Goal: Task Accomplishment & Management: Use online tool/utility

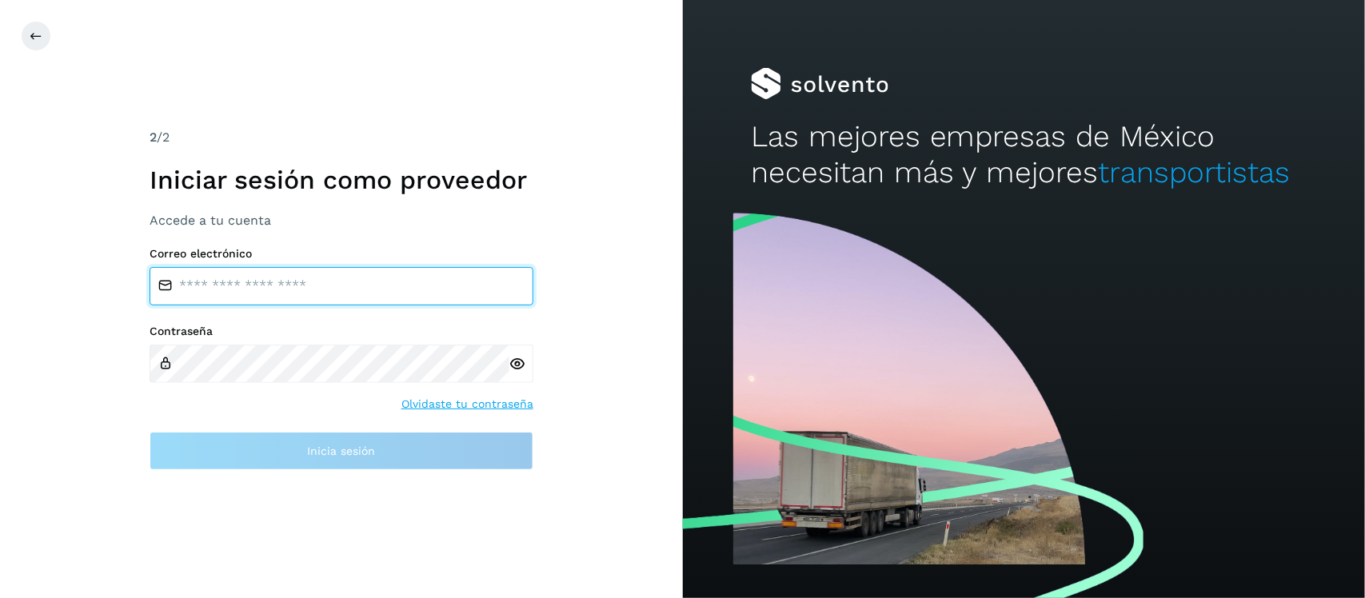
type input "**********"
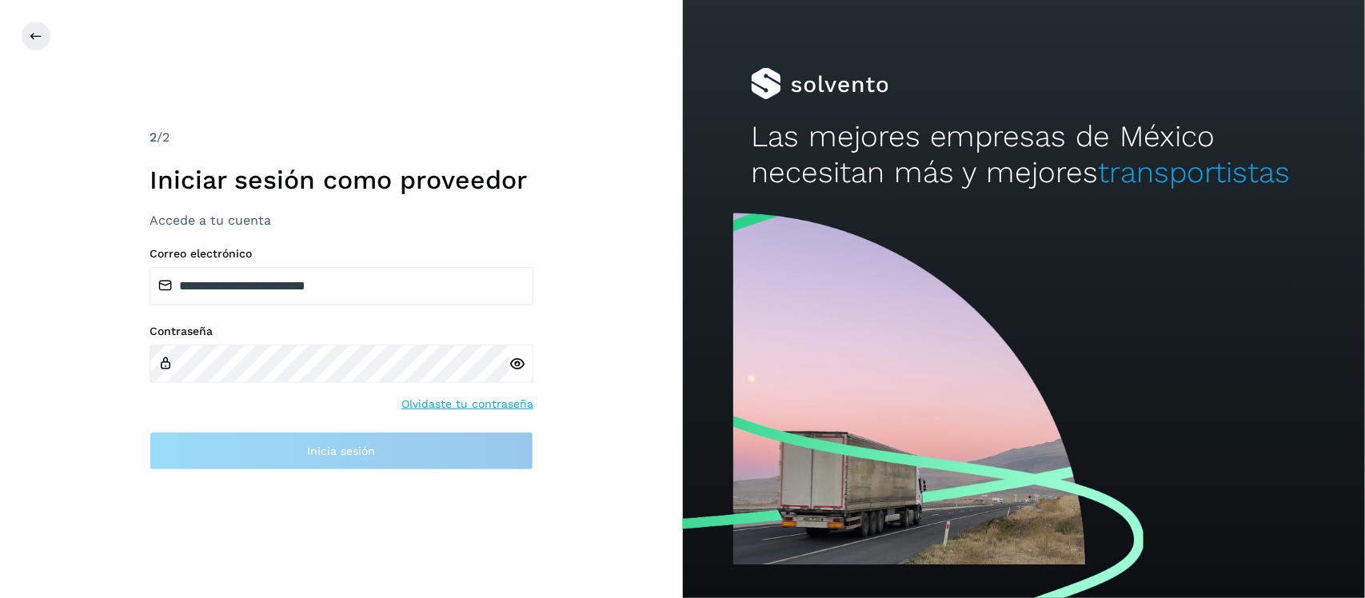
drag, startPoint x: 513, startPoint y: 364, endPoint x: 517, endPoint y: 377, distance: 13.7
click at [512, 364] on icon at bounding box center [517, 364] width 17 height 17
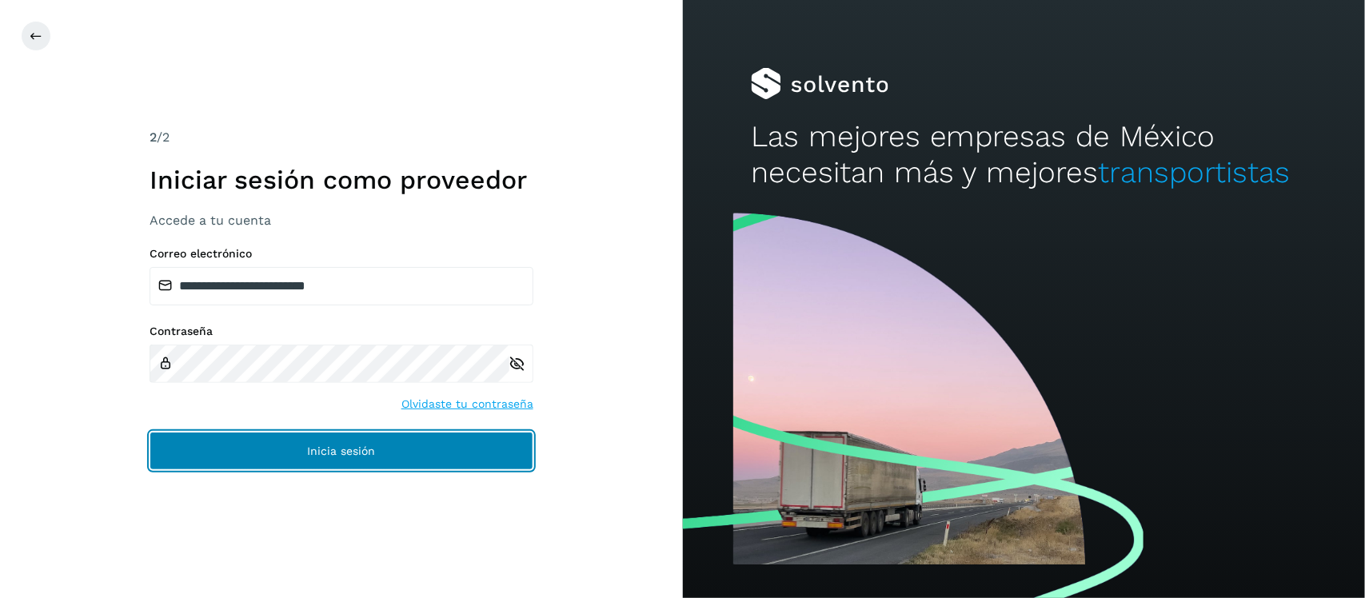
click at [374, 457] on button "Inicia sesión" at bounding box center [342, 451] width 384 height 38
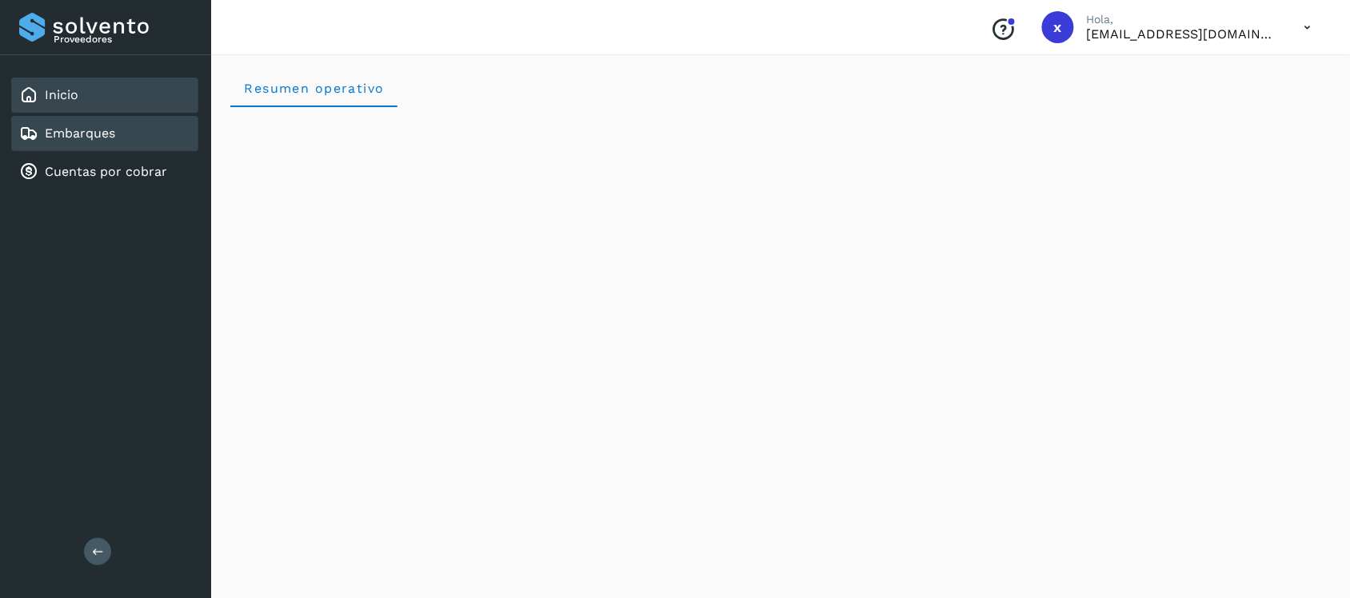
click at [89, 133] on link "Embarques" at bounding box center [80, 133] width 70 height 15
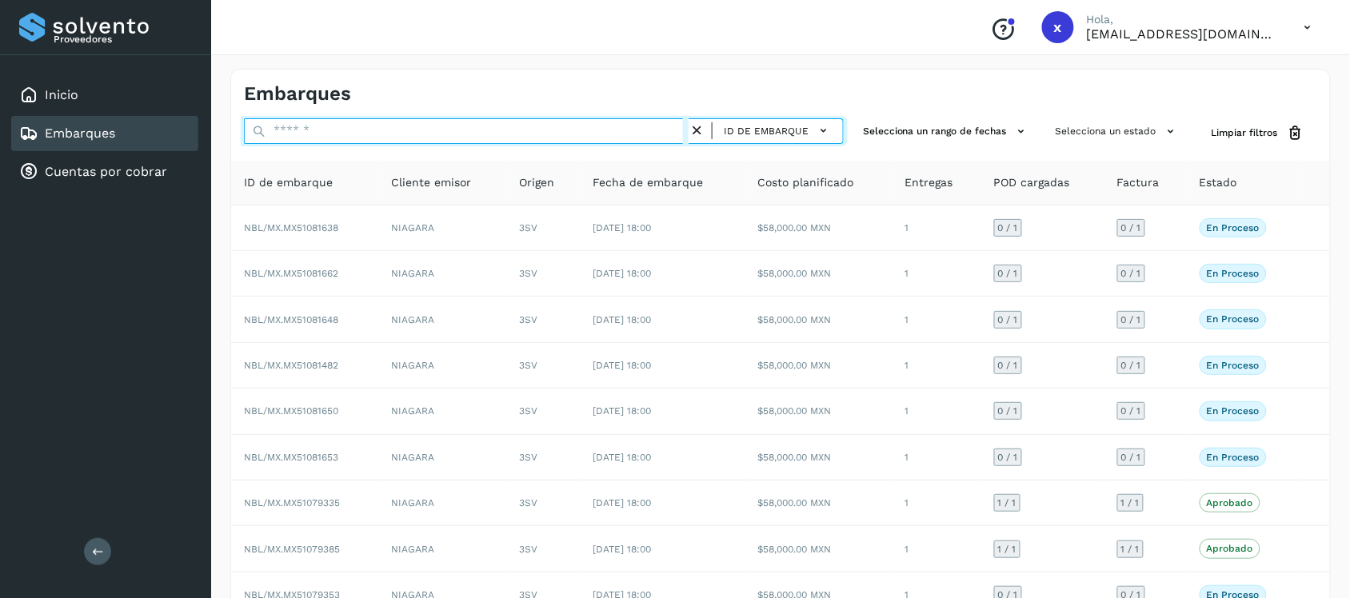
click at [324, 134] on input "text" at bounding box center [466, 131] width 445 height 26
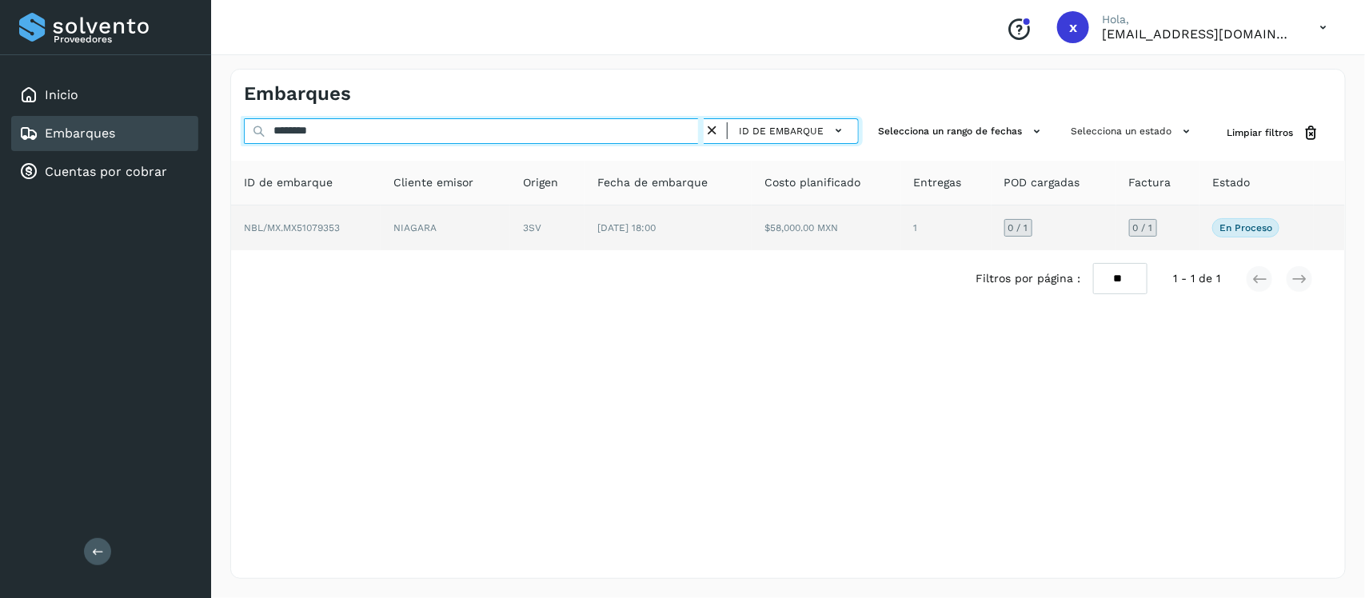
type input "********"
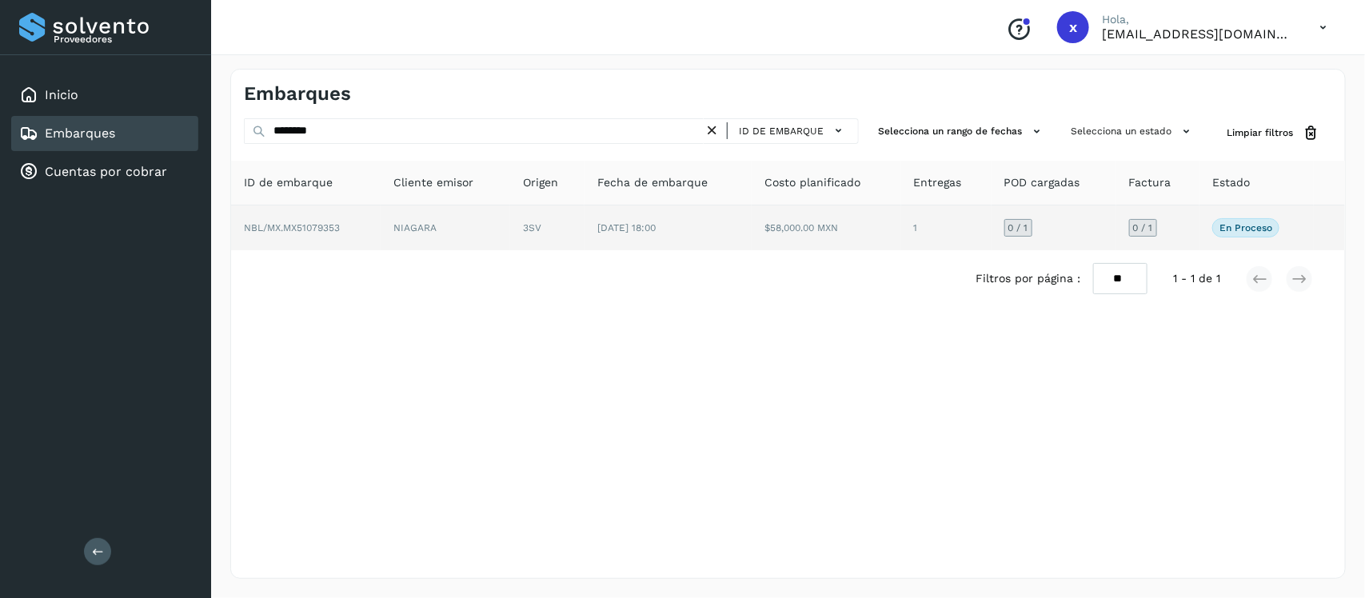
click at [309, 225] on span "NBL/MX.MX51079353" at bounding box center [292, 227] width 96 height 11
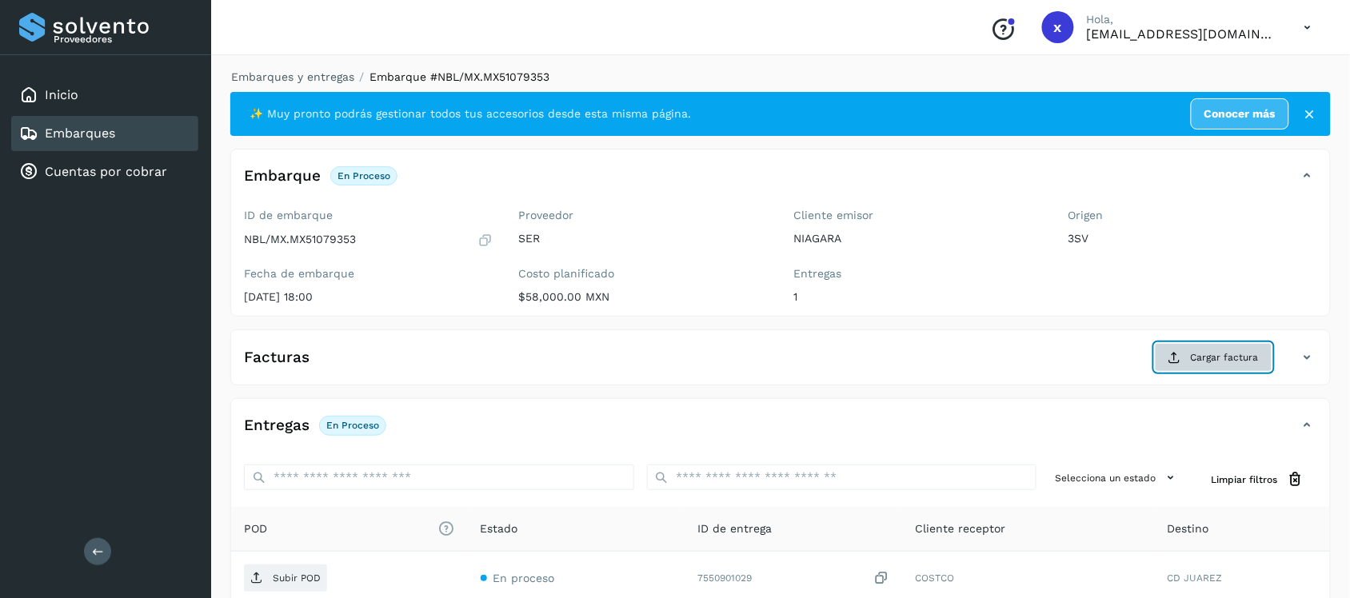
click at [1235, 365] on span "Cargar factura" at bounding box center [1225, 357] width 68 height 14
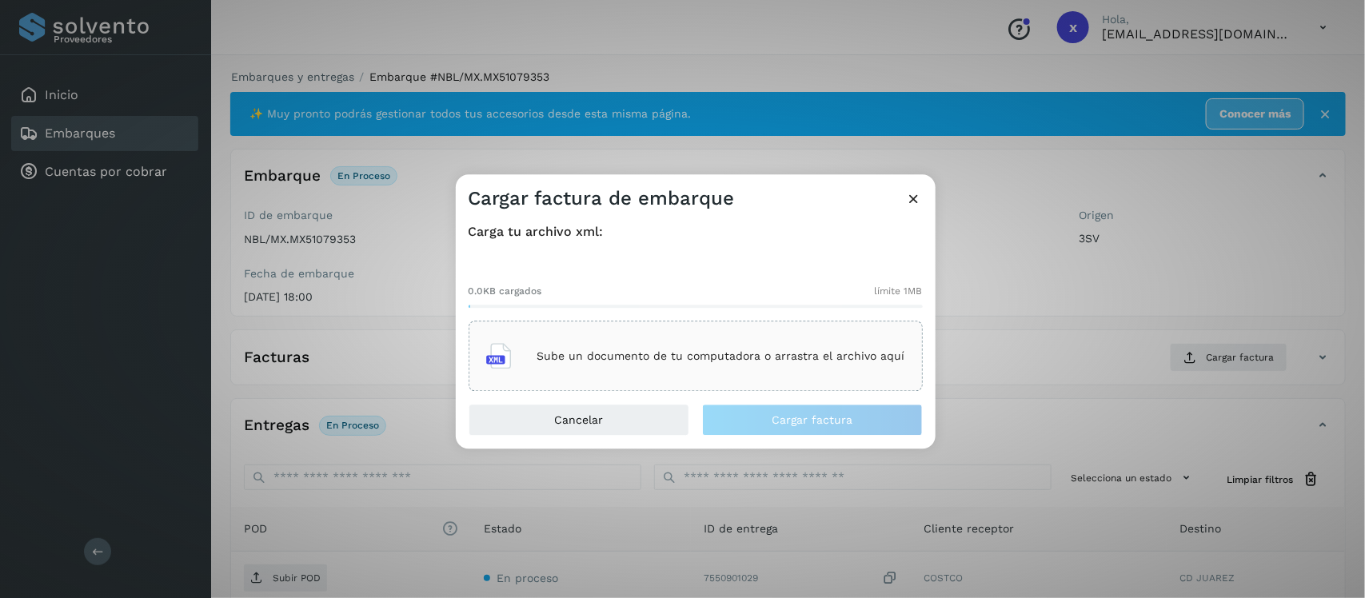
click at [728, 361] on p "Sube un documento de tu computadora o arrastra el archivo aquí" at bounding box center [721, 356] width 368 height 14
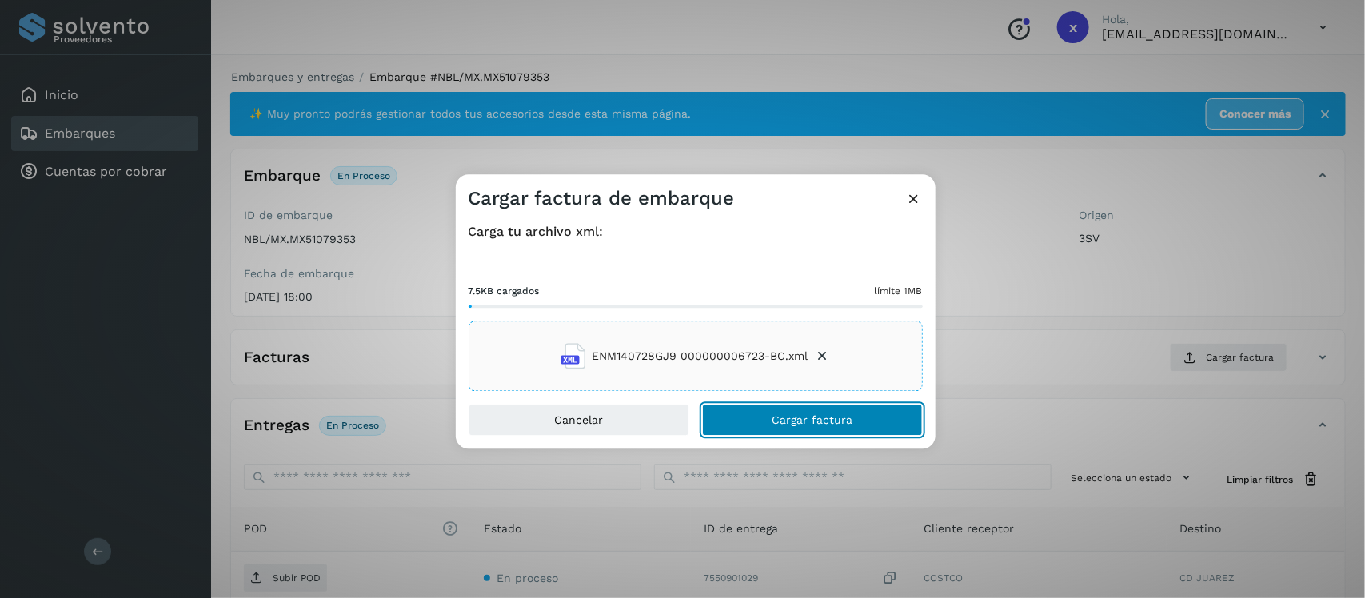
click at [813, 424] on span "Cargar factura" at bounding box center [812, 420] width 81 height 11
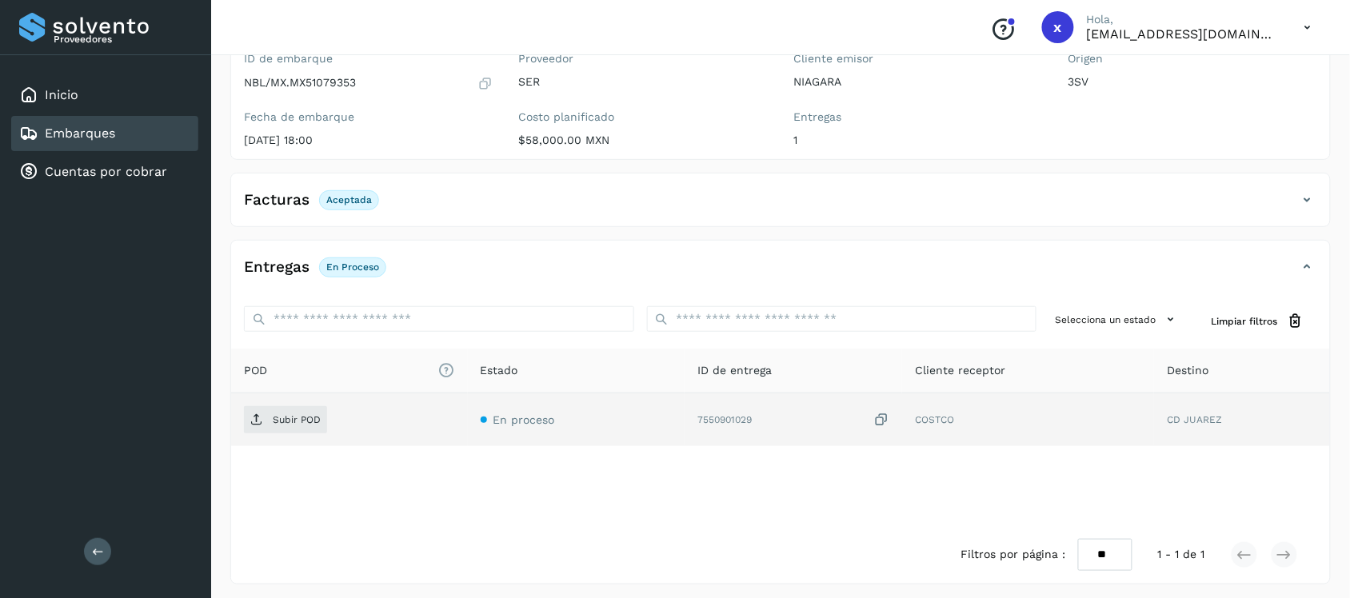
scroll to position [162, 0]
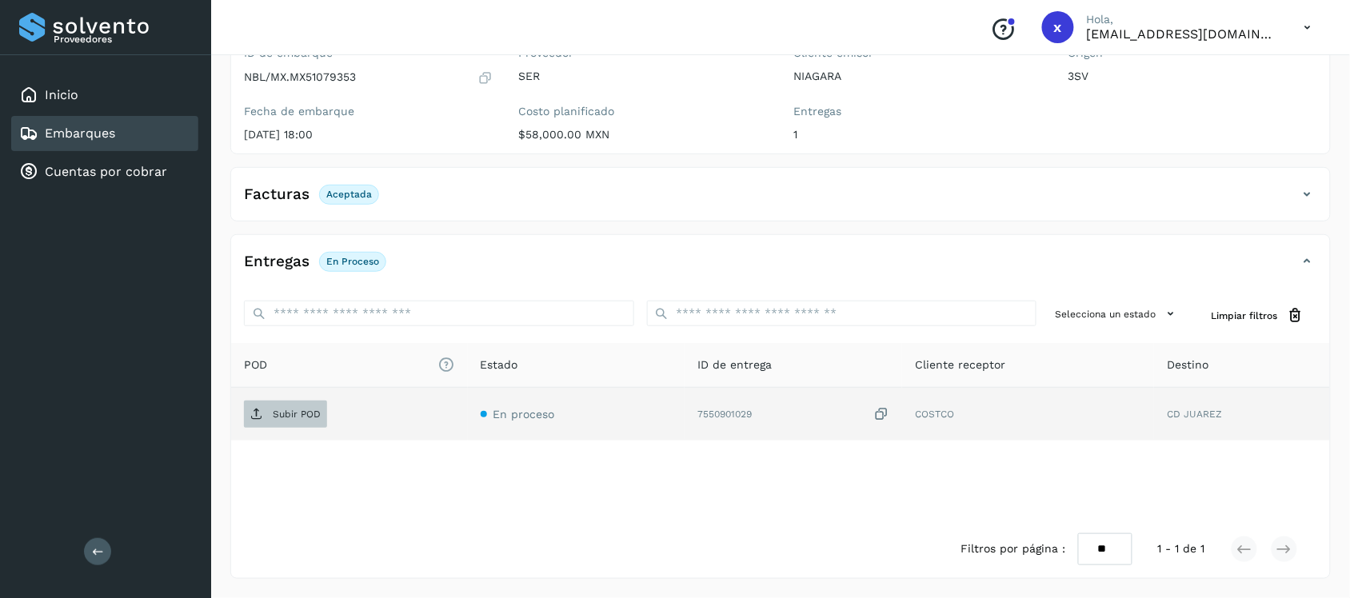
click at [294, 421] on span "Subir POD" at bounding box center [285, 414] width 83 height 26
click at [106, 126] on link "Embarques" at bounding box center [80, 133] width 70 height 15
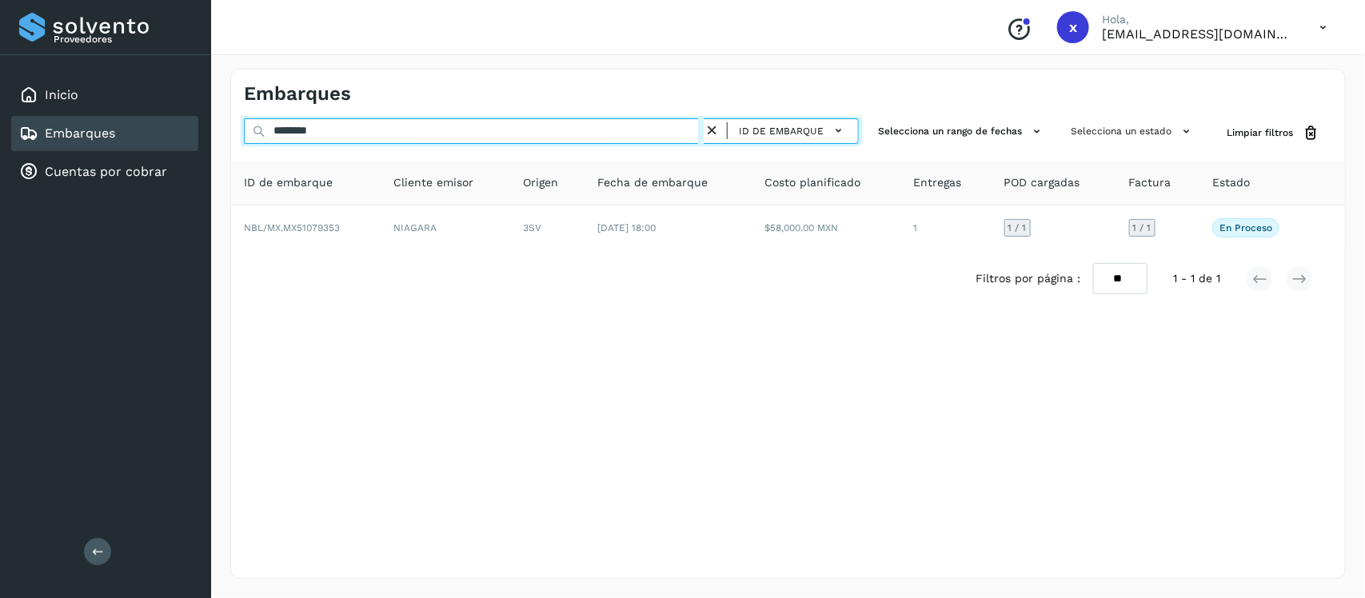
click at [345, 136] on input "********" at bounding box center [474, 131] width 460 height 26
type input "*"
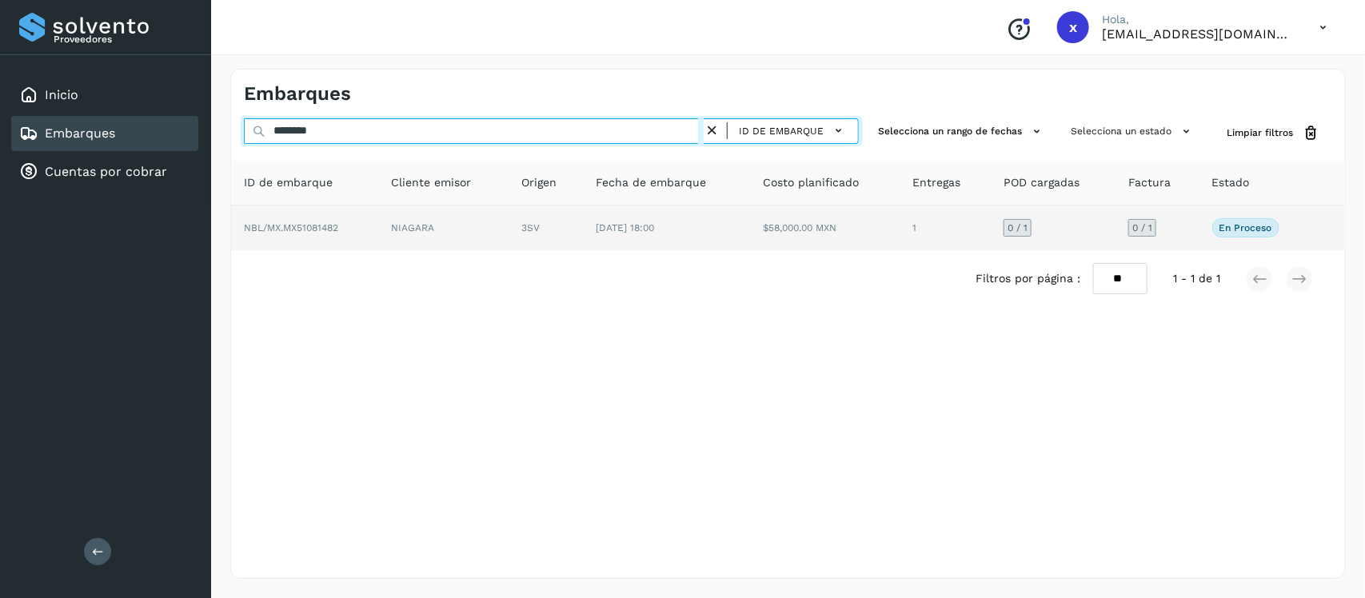
type input "********"
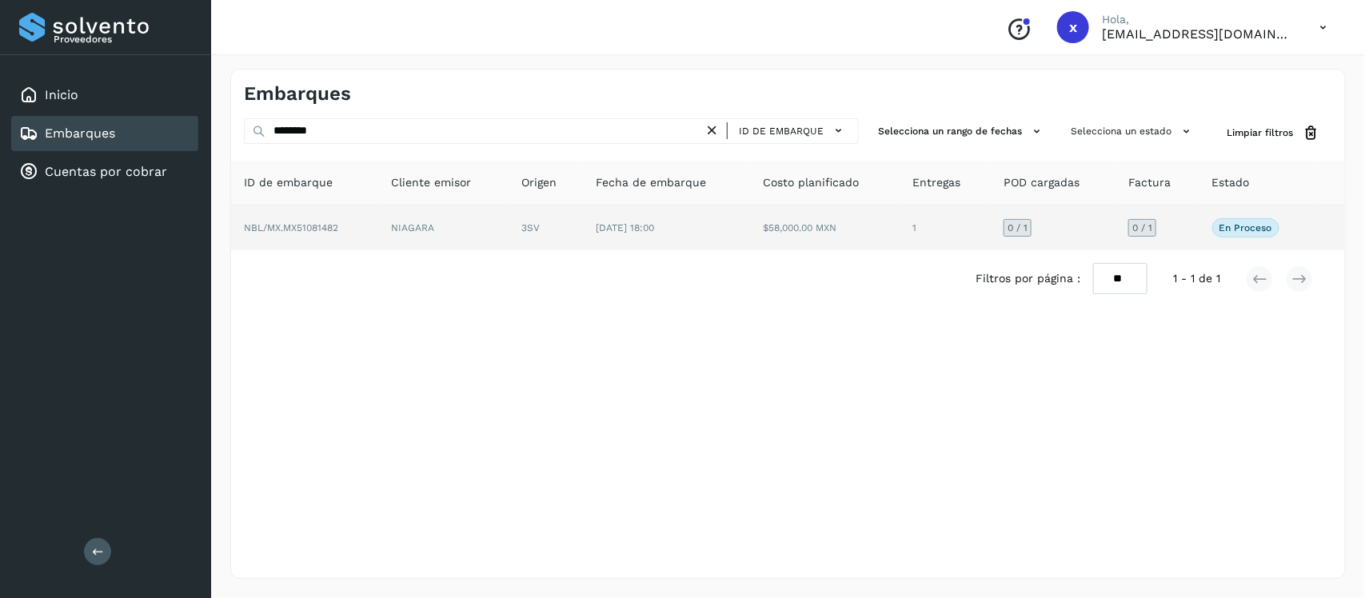
click at [304, 225] on span "NBL/MX.MX51081482" at bounding box center [291, 227] width 94 height 11
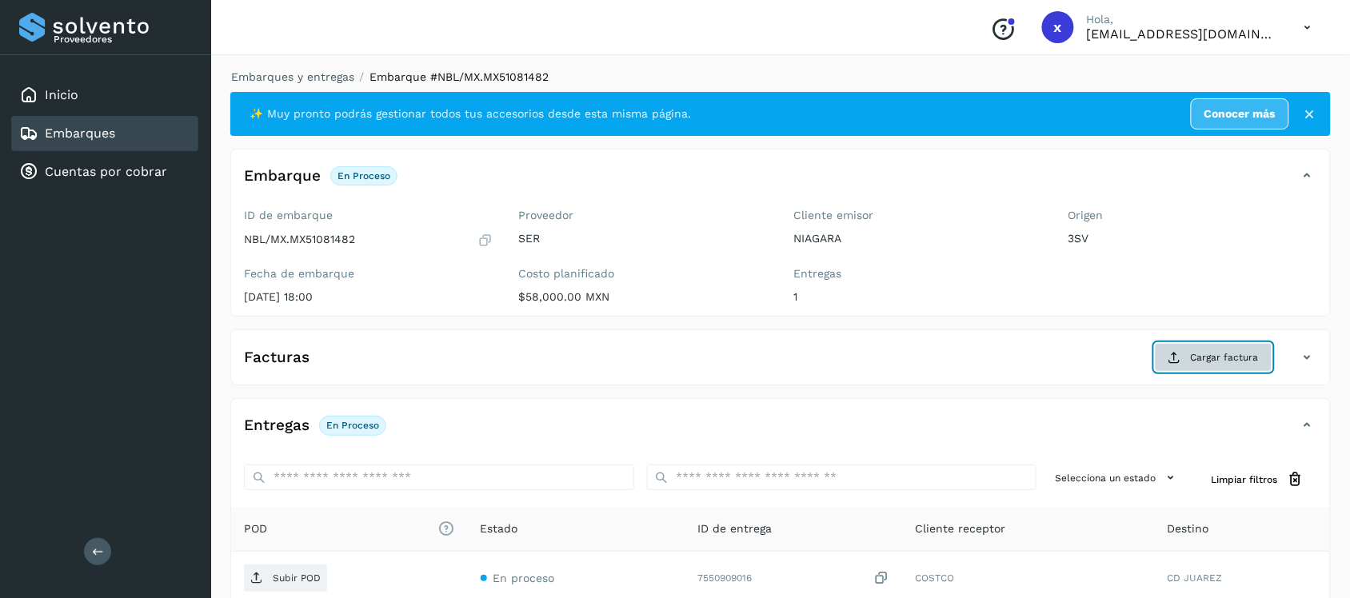
click at [1202, 365] on span "Cargar factura" at bounding box center [1225, 357] width 68 height 14
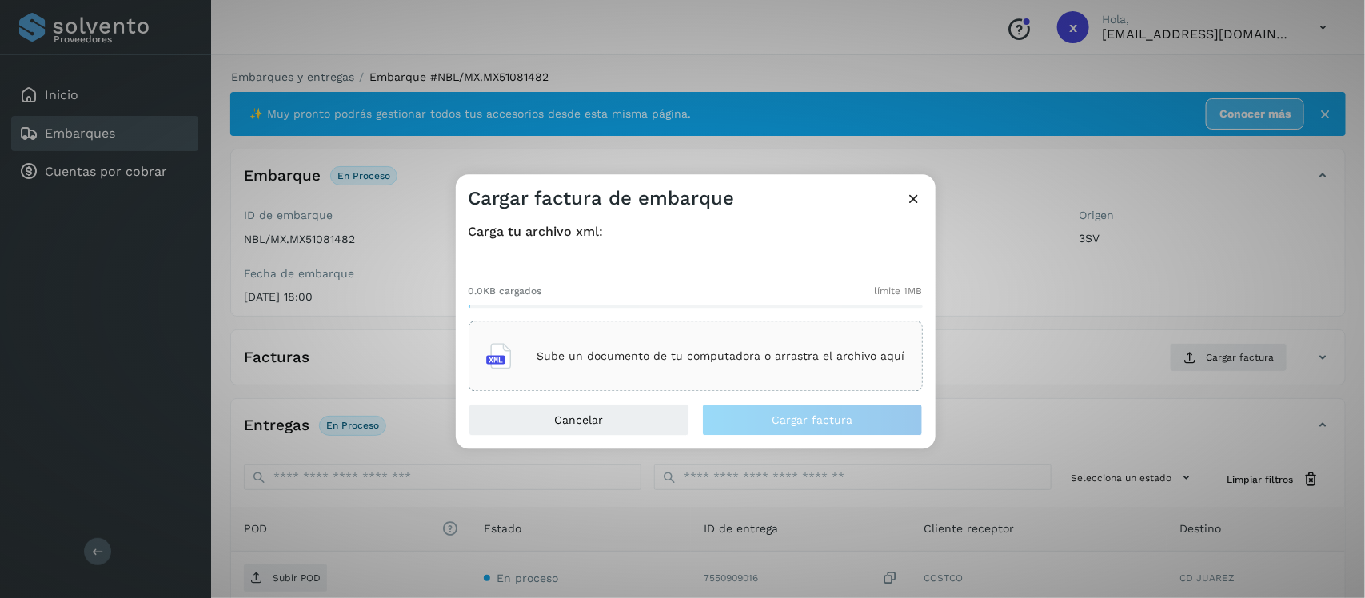
click at [756, 374] on div "Sube un documento de tu computadora o arrastra el archivo aquí" at bounding box center [695, 356] width 419 height 43
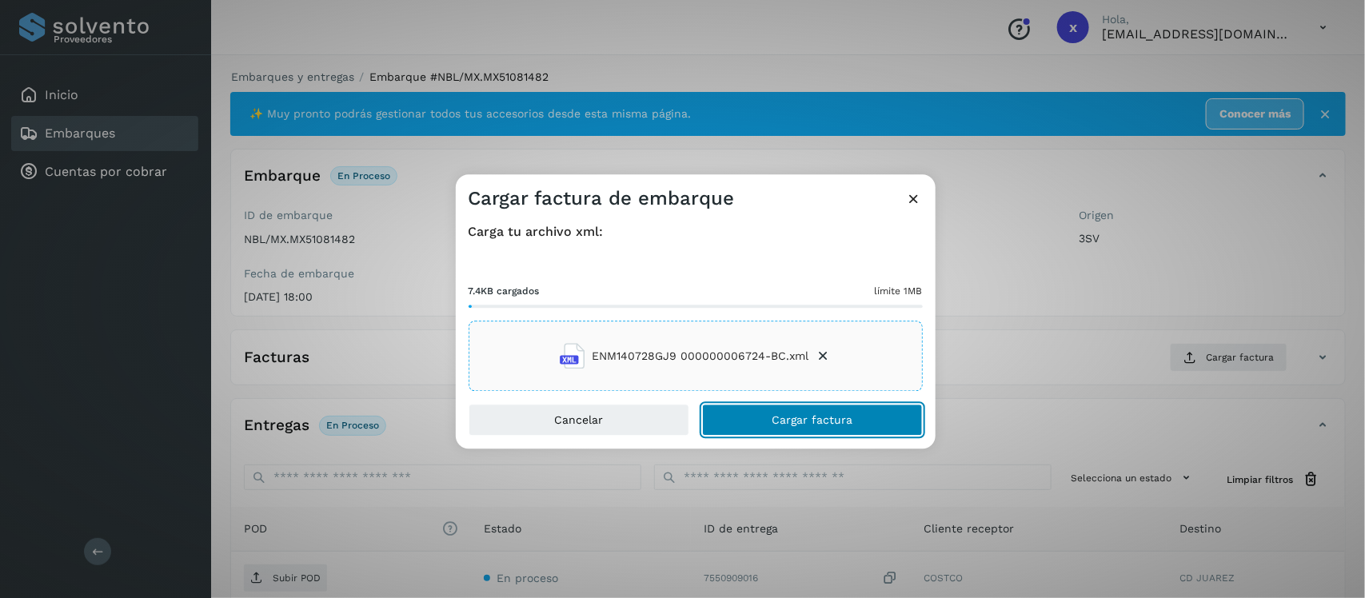
click at [801, 422] on span "Cargar factura" at bounding box center [812, 420] width 81 height 11
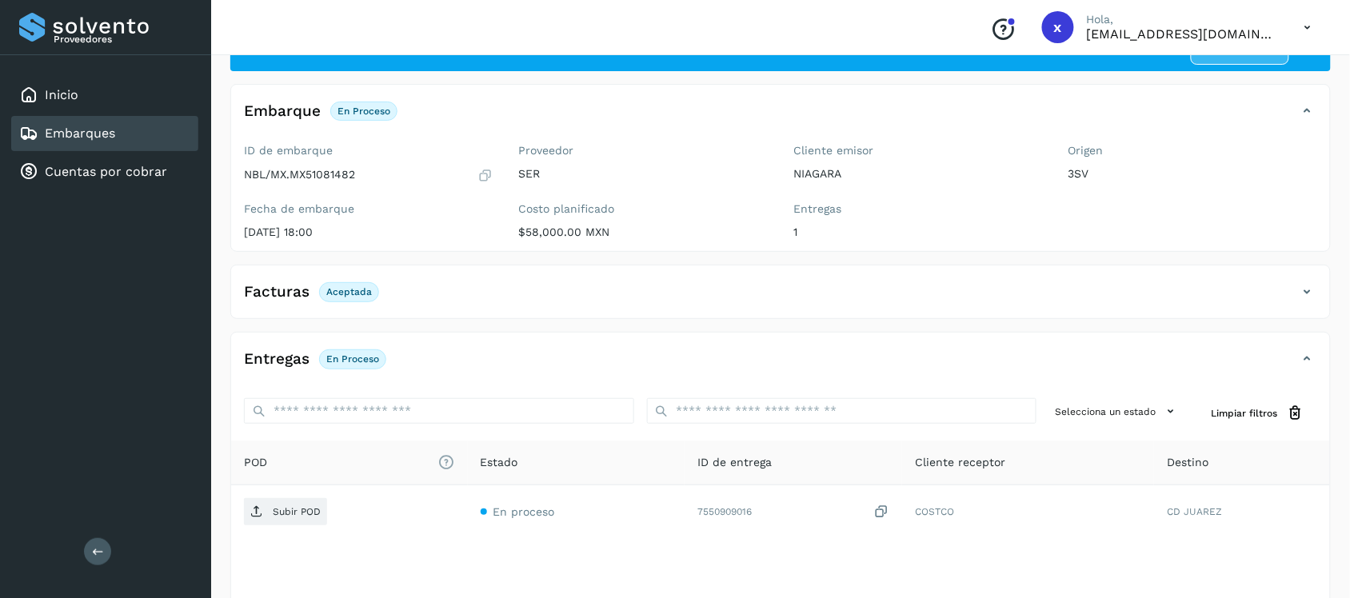
scroll to position [100, 0]
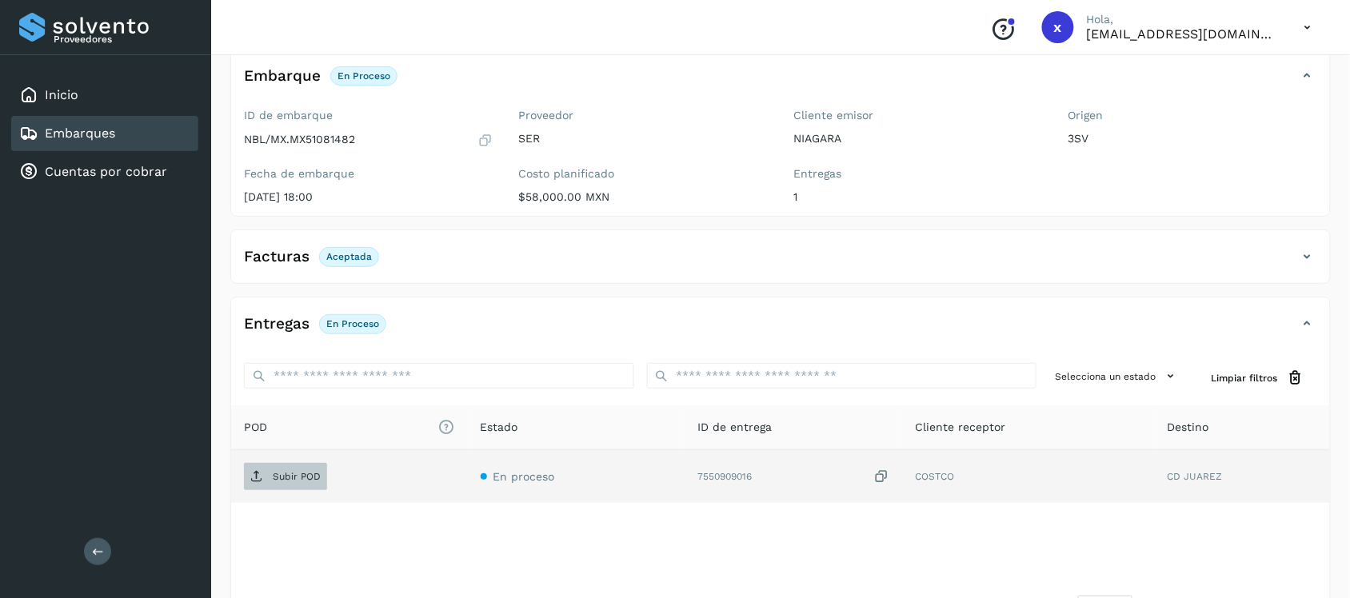
click at [289, 474] on p "Subir POD" at bounding box center [297, 476] width 48 height 11
click at [102, 126] on link "Embarques" at bounding box center [80, 133] width 70 height 15
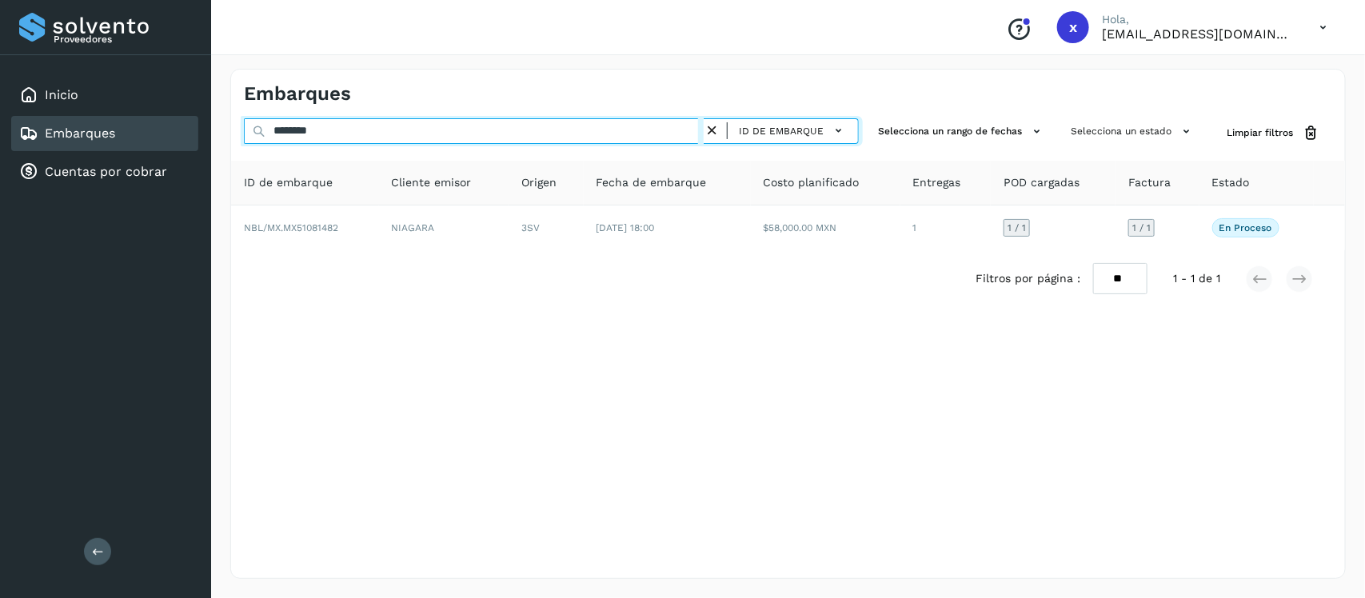
click at [356, 133] on input "********" at bounding box center [474, 131] width 460 height 26
type input "*"
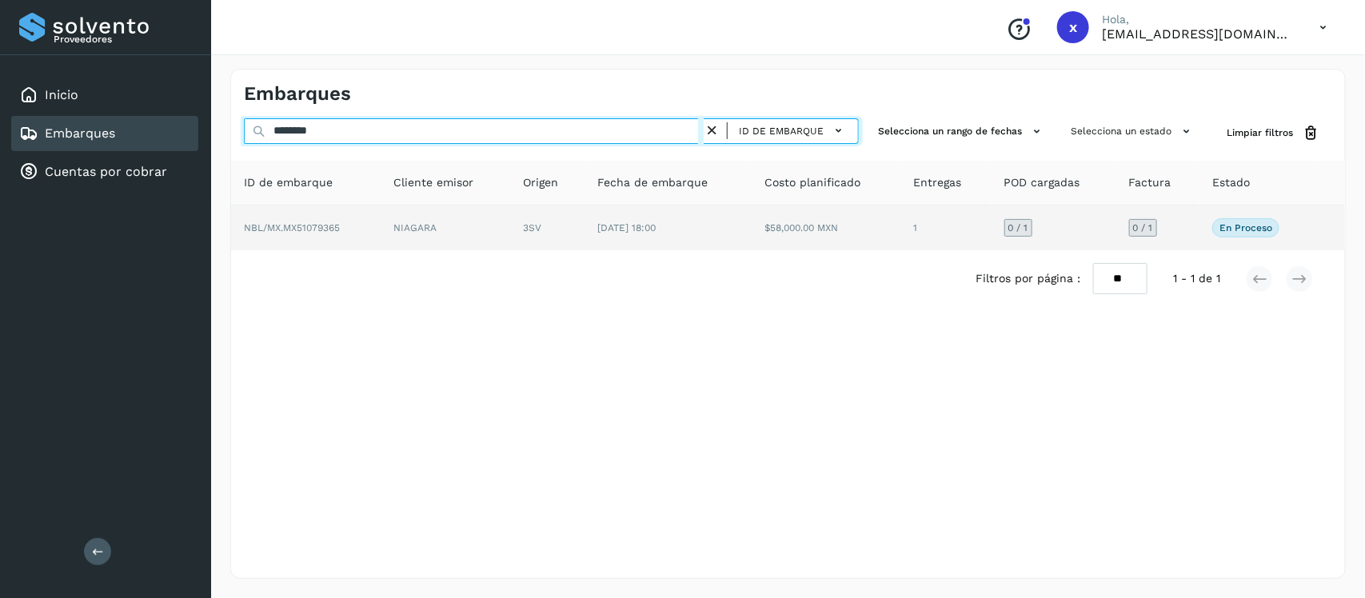
type input "********"
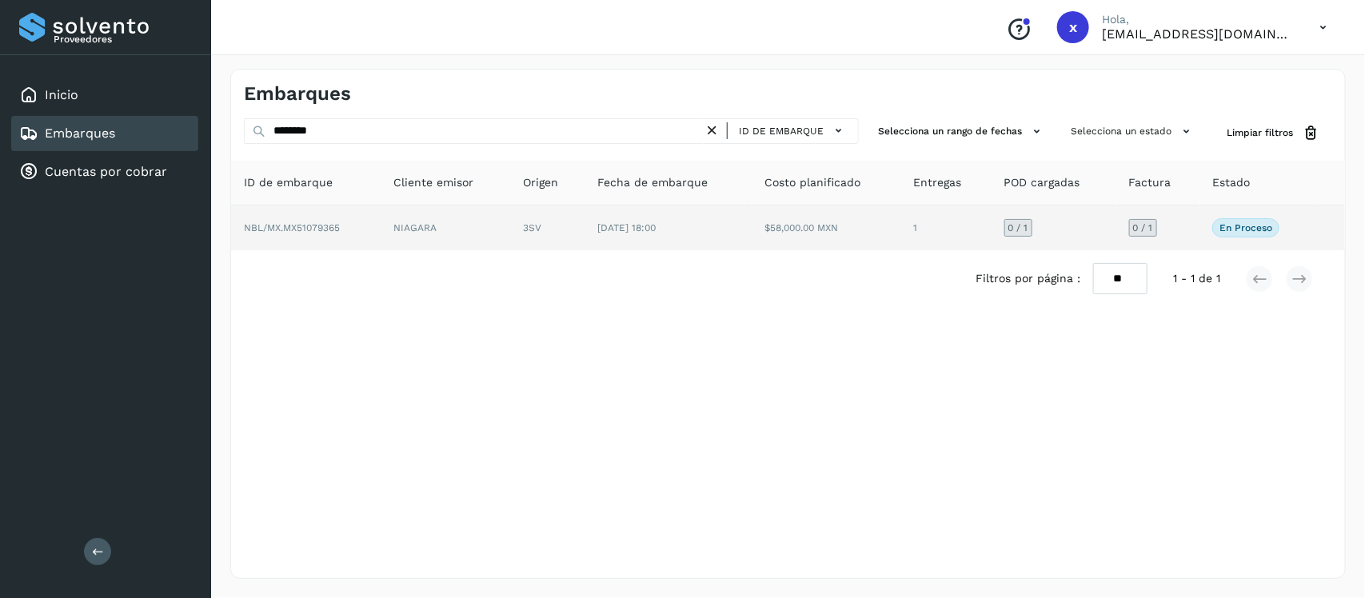
click at [325, 226] on span "NBL/MX.MX51079365" at bounding box center [292, 227] width 96 height 11
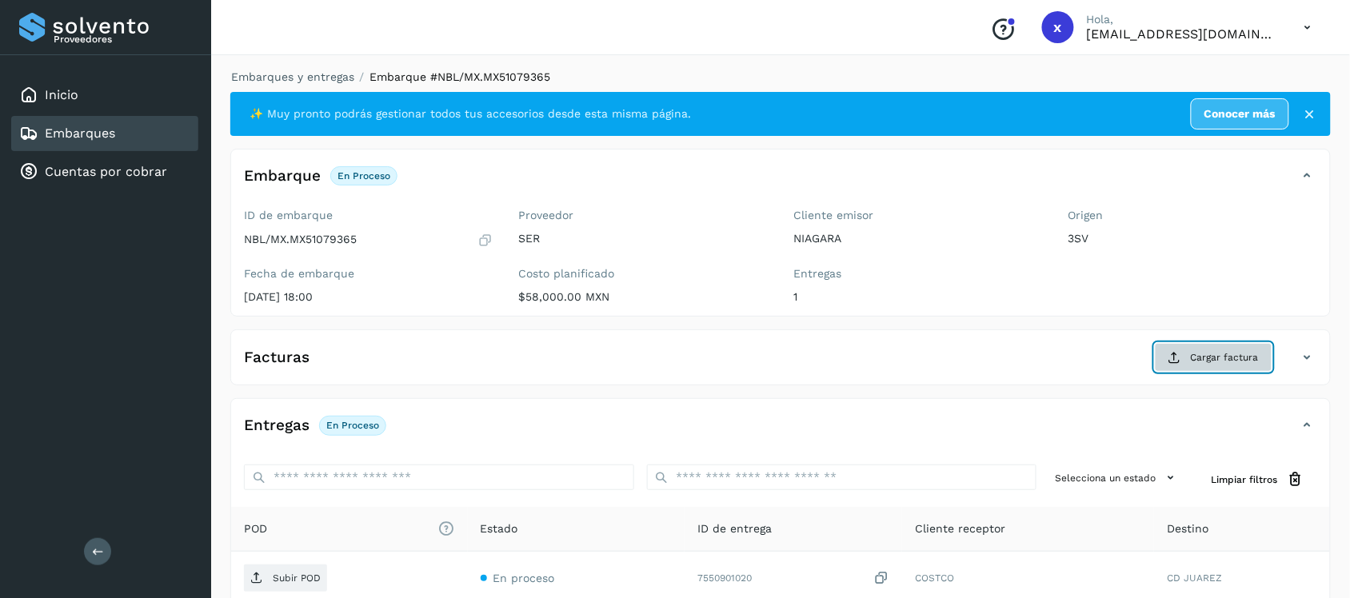
click at [1219, 354] on span "Cargar factura" at bounding box center [1225, 357] width 68 height 14
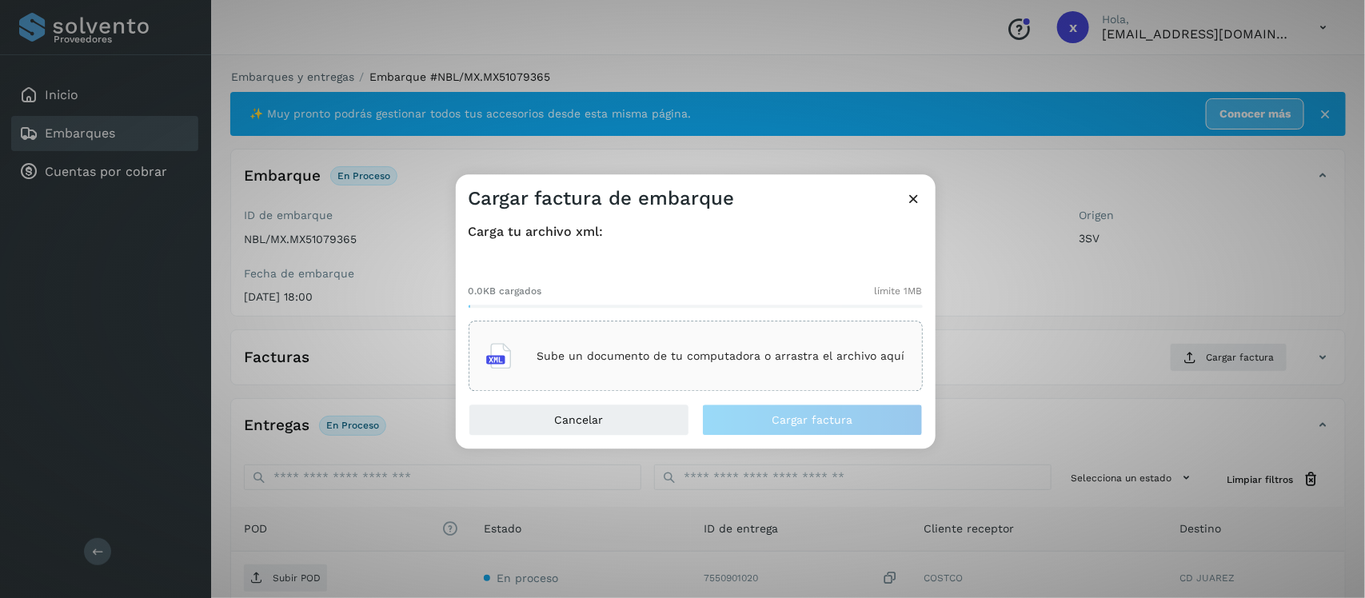
click at [744, 356] on p "Sube un documento de tu computadora o arrastra el archivo aquí" at bounding box center [721, 356] width 368 height 14
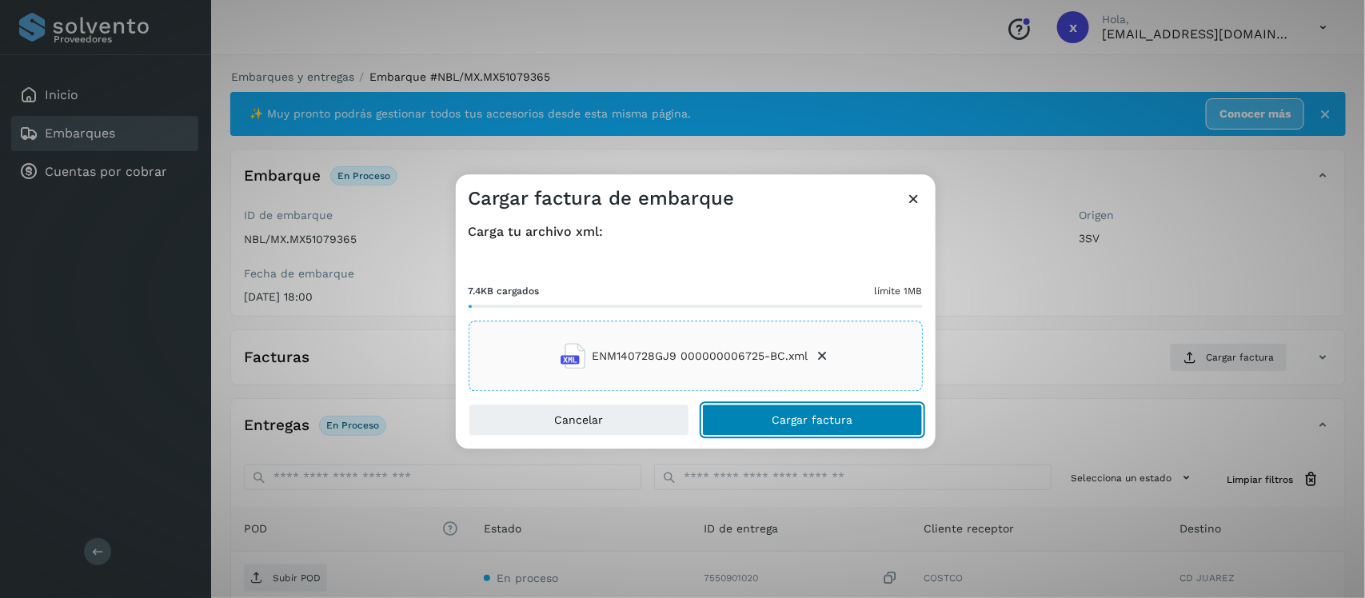
click at [828, 421] on span "Cargar factura" at bounding box center [812, 420] width 81 height 11
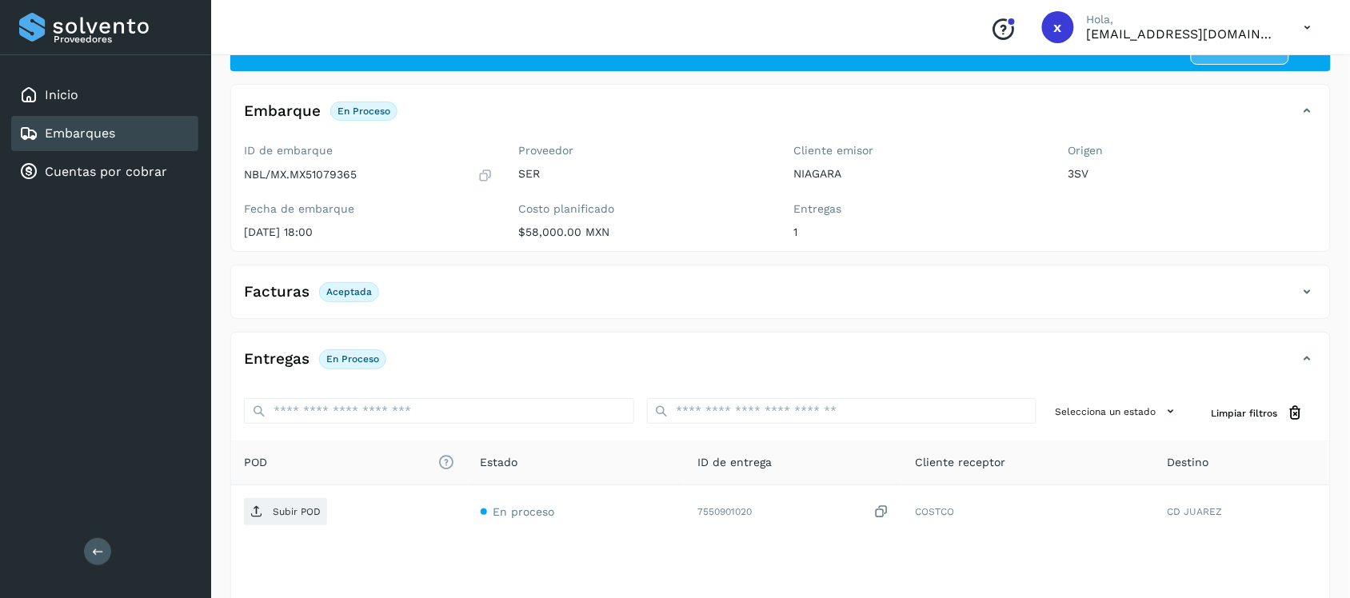
scroll to position [100, 0]
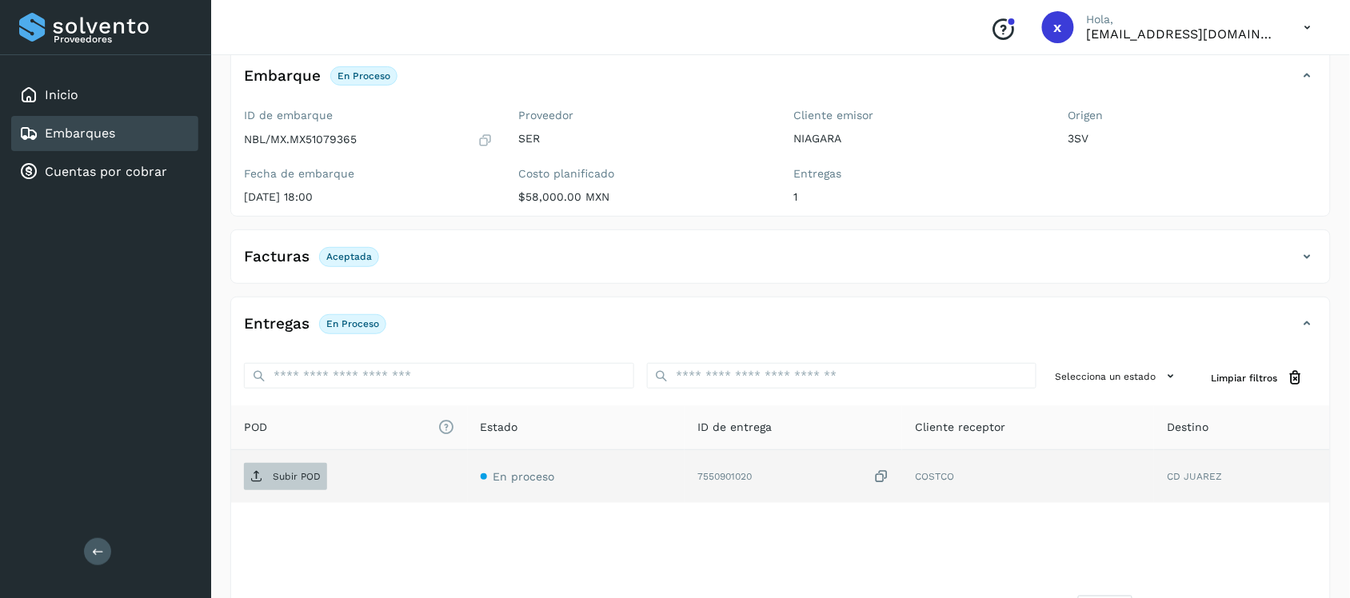
click at [298, 468] on span "Subir POD" at bounding box center [285, 477] width 83 height 26
